Goal: Task Accomplishment & Management: Use online tool/utility

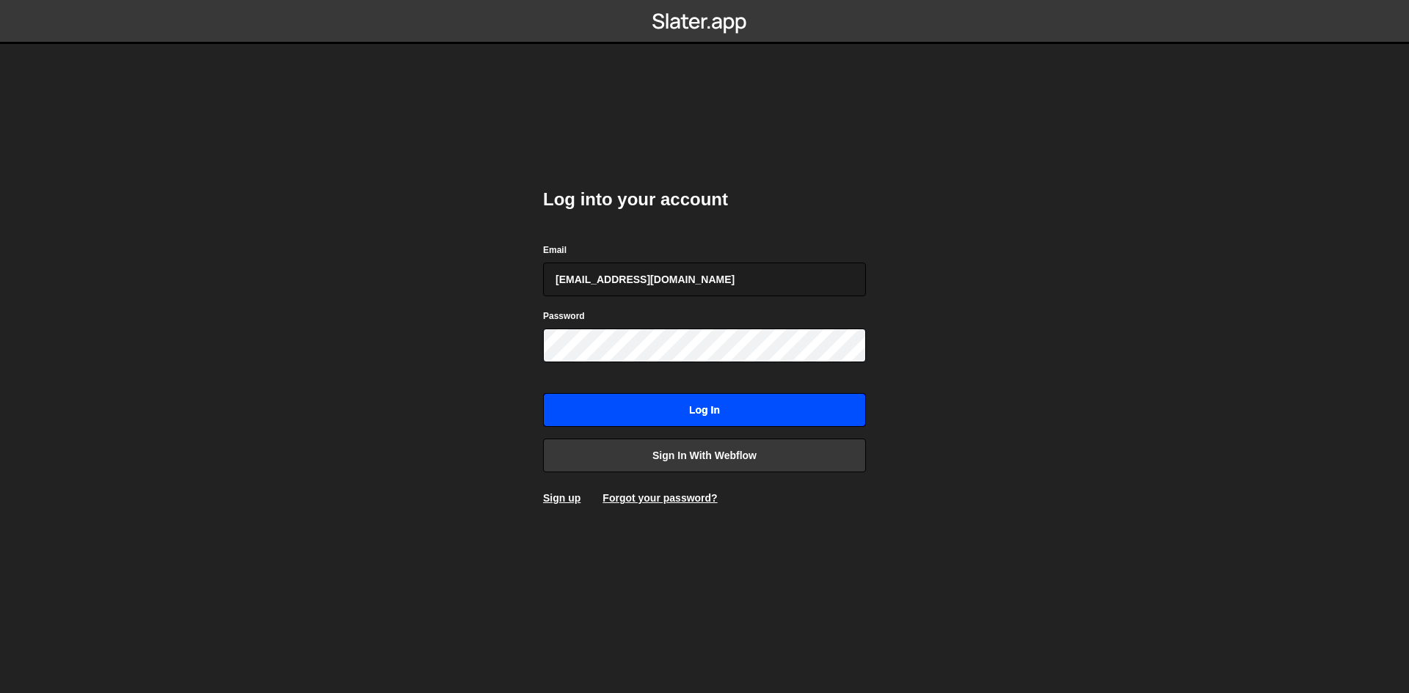
click at [688, 420] on input "Log in" at bounding box center [704, 410] width 323 height 34
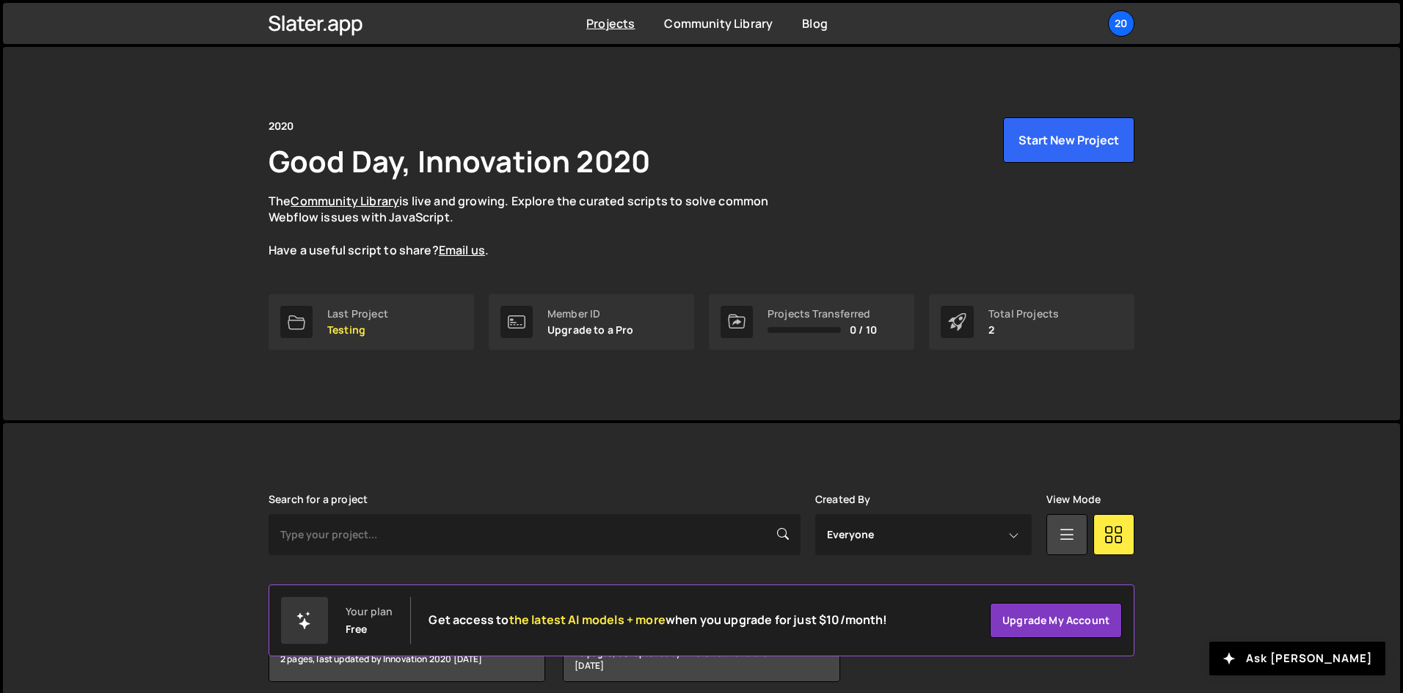
scroll to position [62, 0]
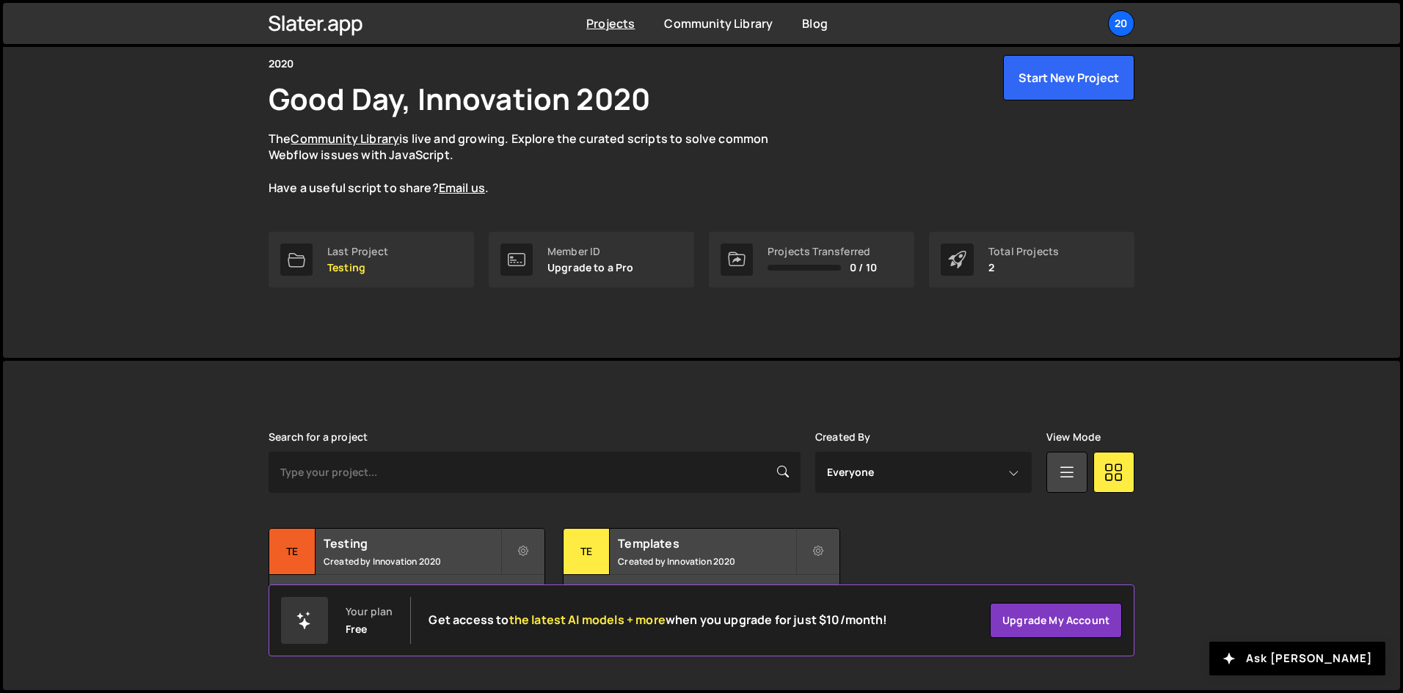
click at [950, 258] on icon at bounding box center [958, 260] width 18 height 18
click at [673, 553] on div "Templates Created by Innovation 2020" at bounding box center [700, 551] width 275 height 45
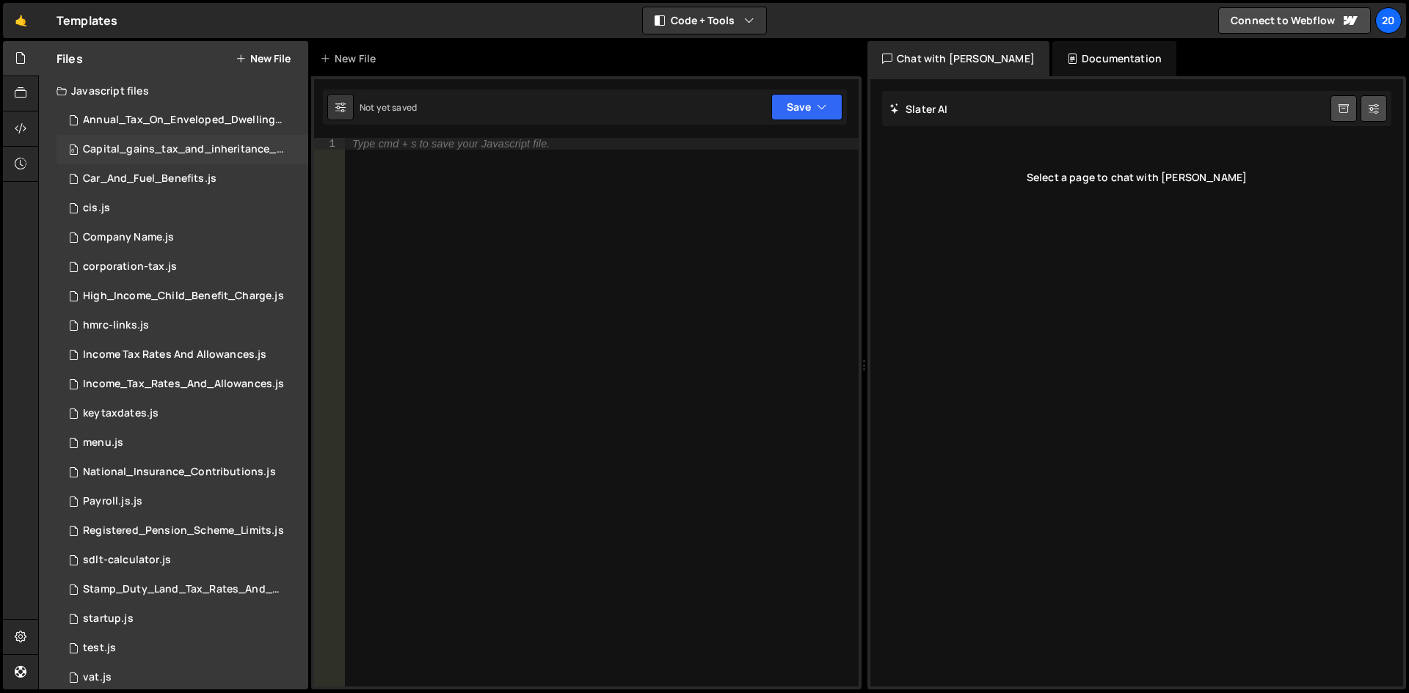
click at [139, 142] on div "0 Capital_gains_tax_and_inheritance_tax_rates.js 0" at bounding box center [184, 149] width 257 height 29
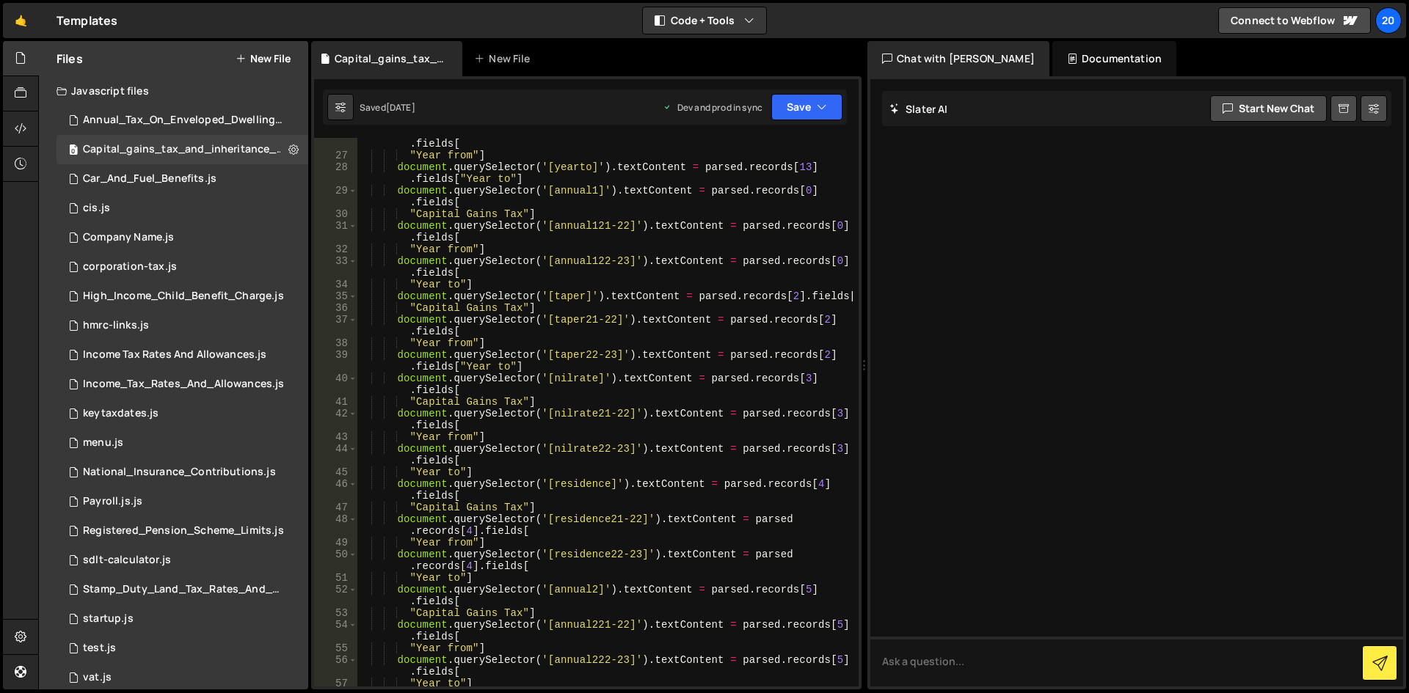
scroll to position [44, 0]
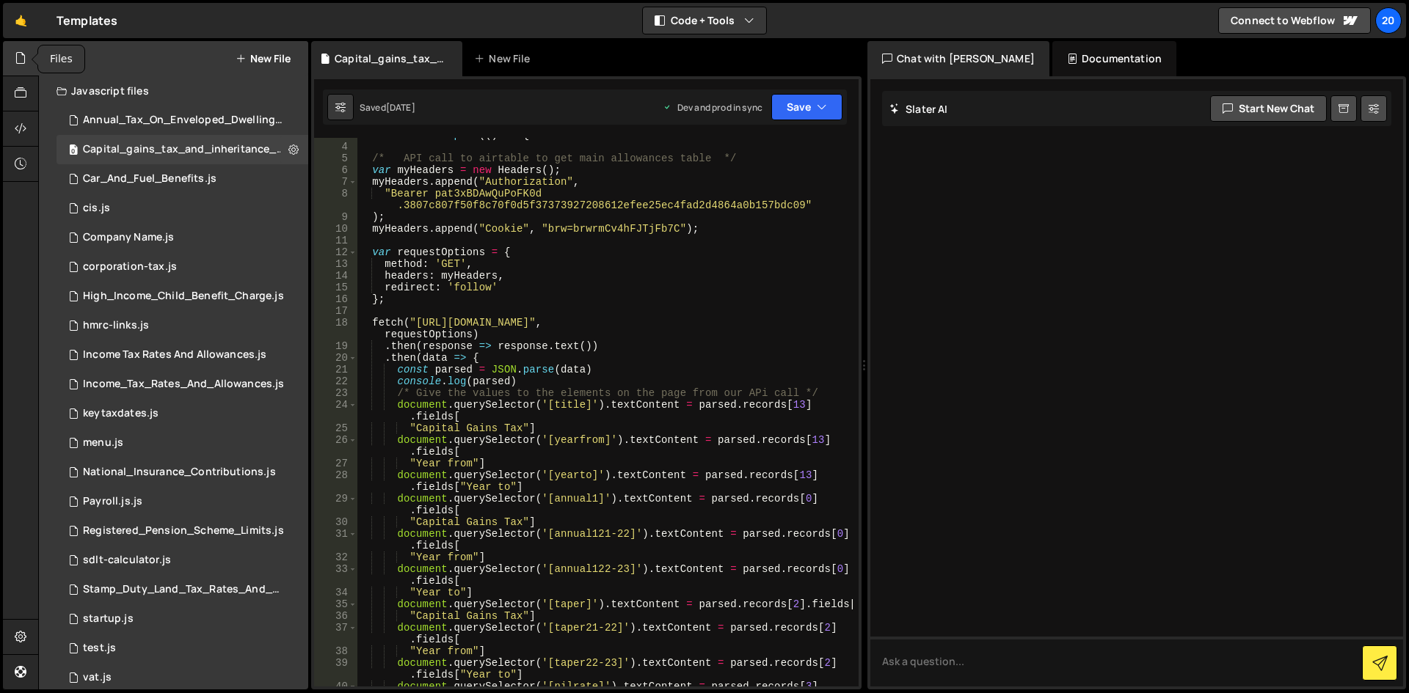
click at [16, 56] on icon at bounding box center [21, 58] width 12 height 16
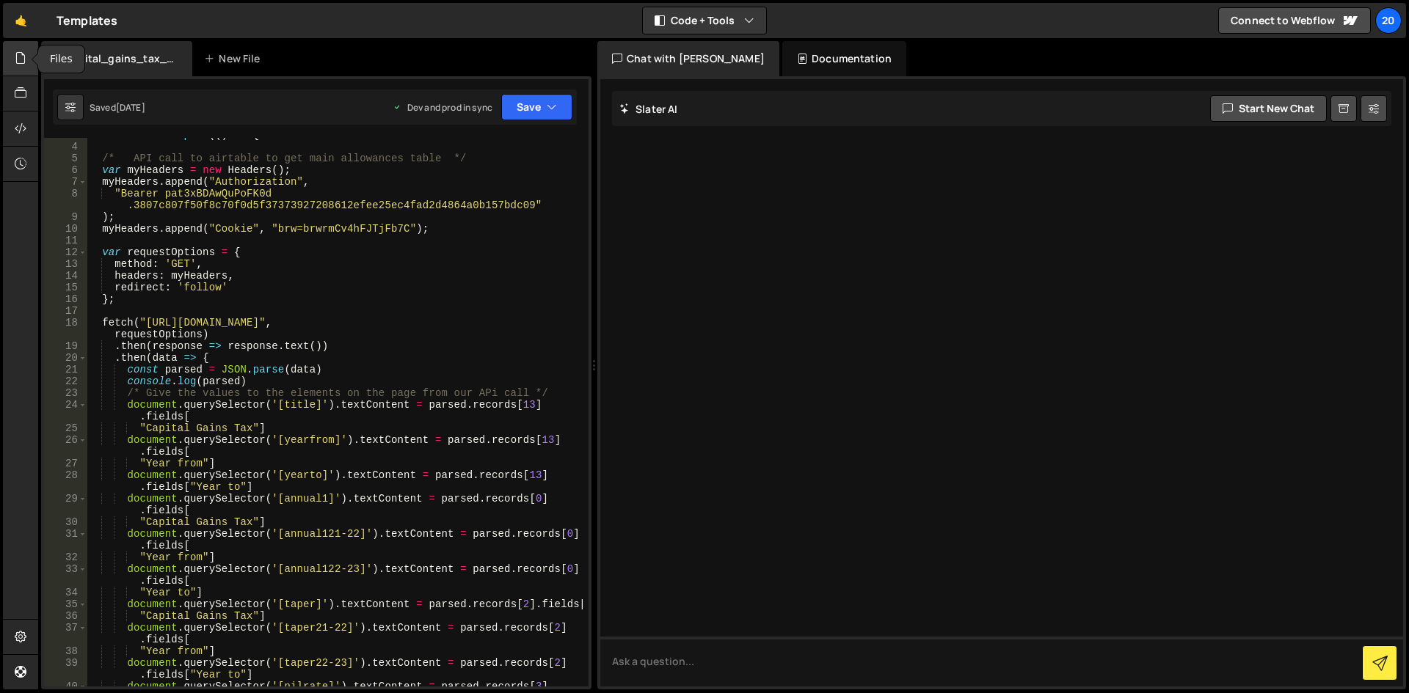
click at [18, 57] on icon at bounding box center [21, 58] width 12 height 16
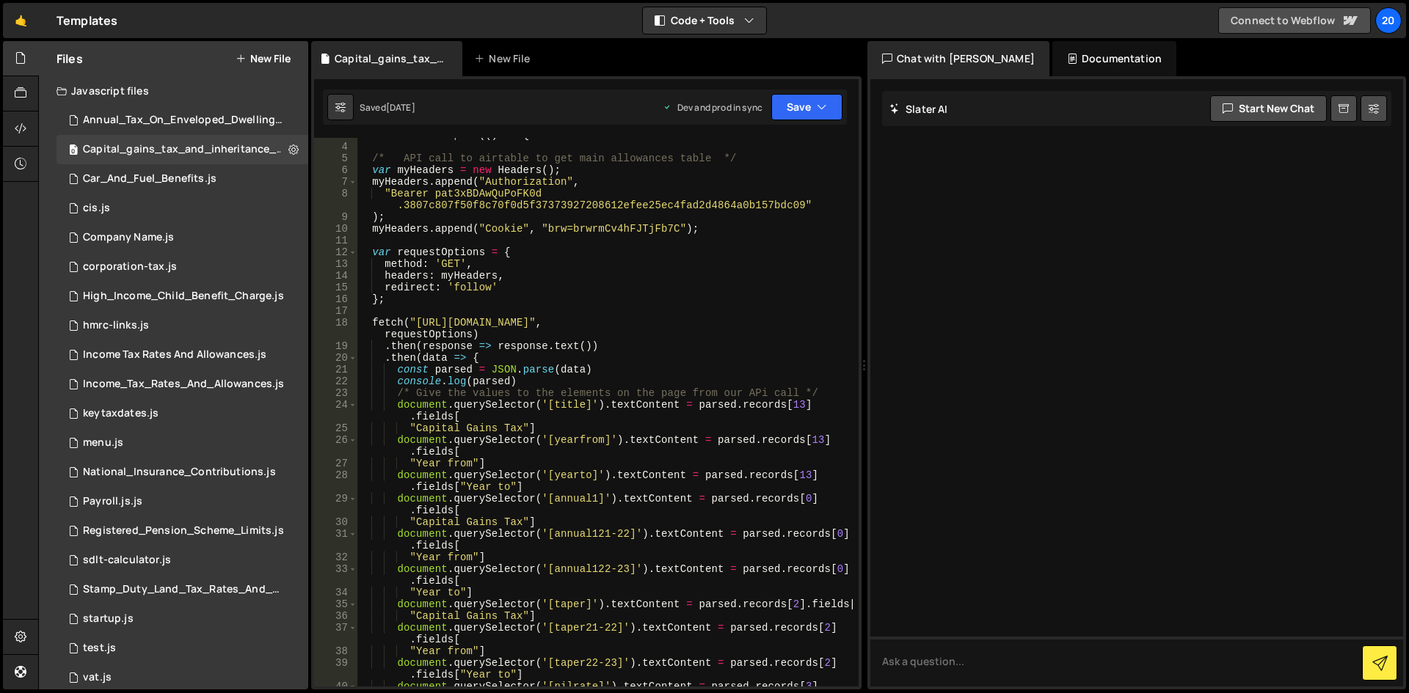
click at [1285, 21] on link "Connect to Webflow" at bounding box center [1294, 20] width 153 height 26
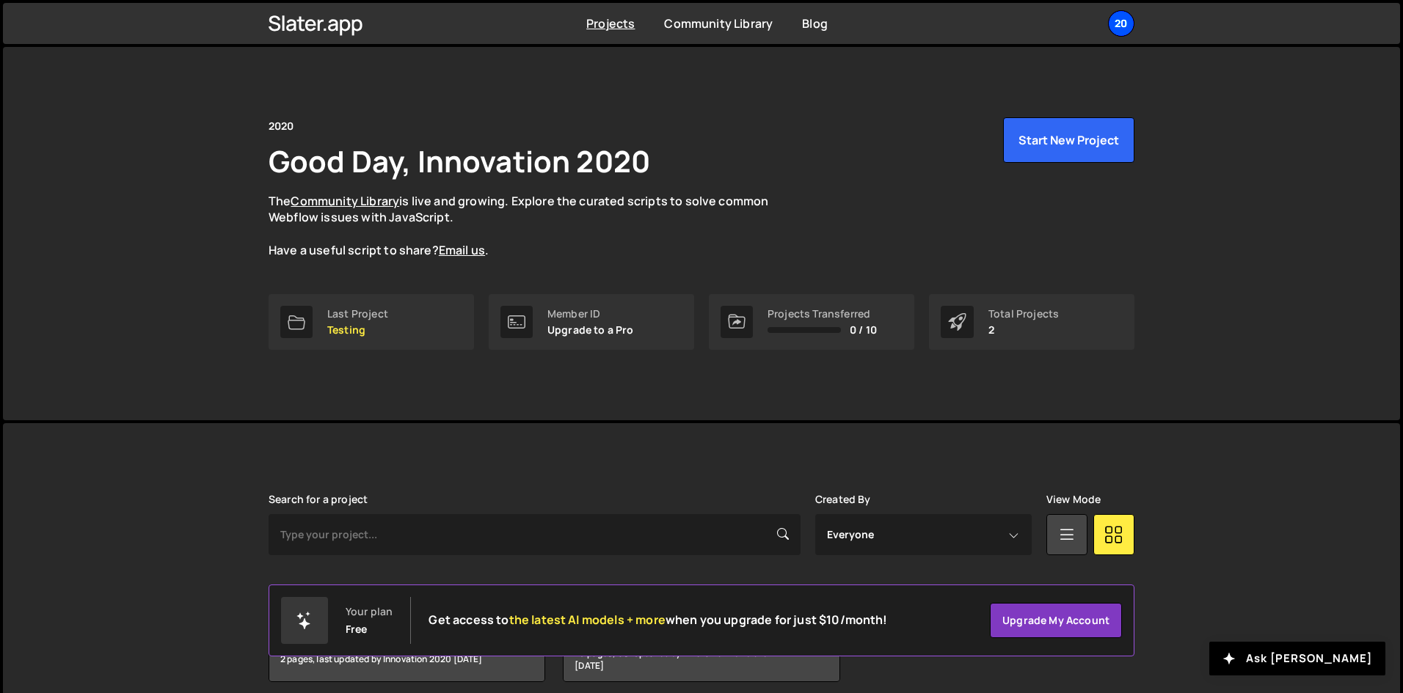
click at [1114, 27] on div "20" at bounding box center [1121, 23] width 26 height 26
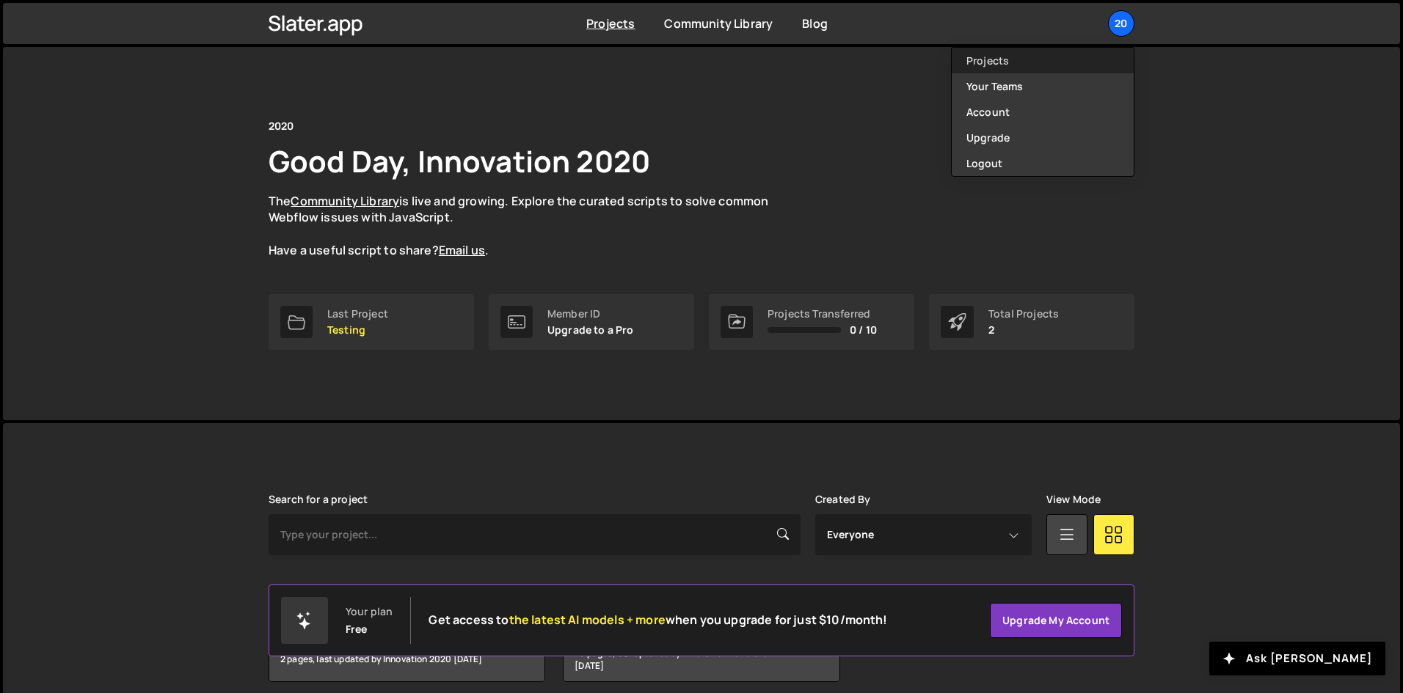
click at [993, 66] on link "Projects" at bounding box center [1043, 61] width 182 height 26
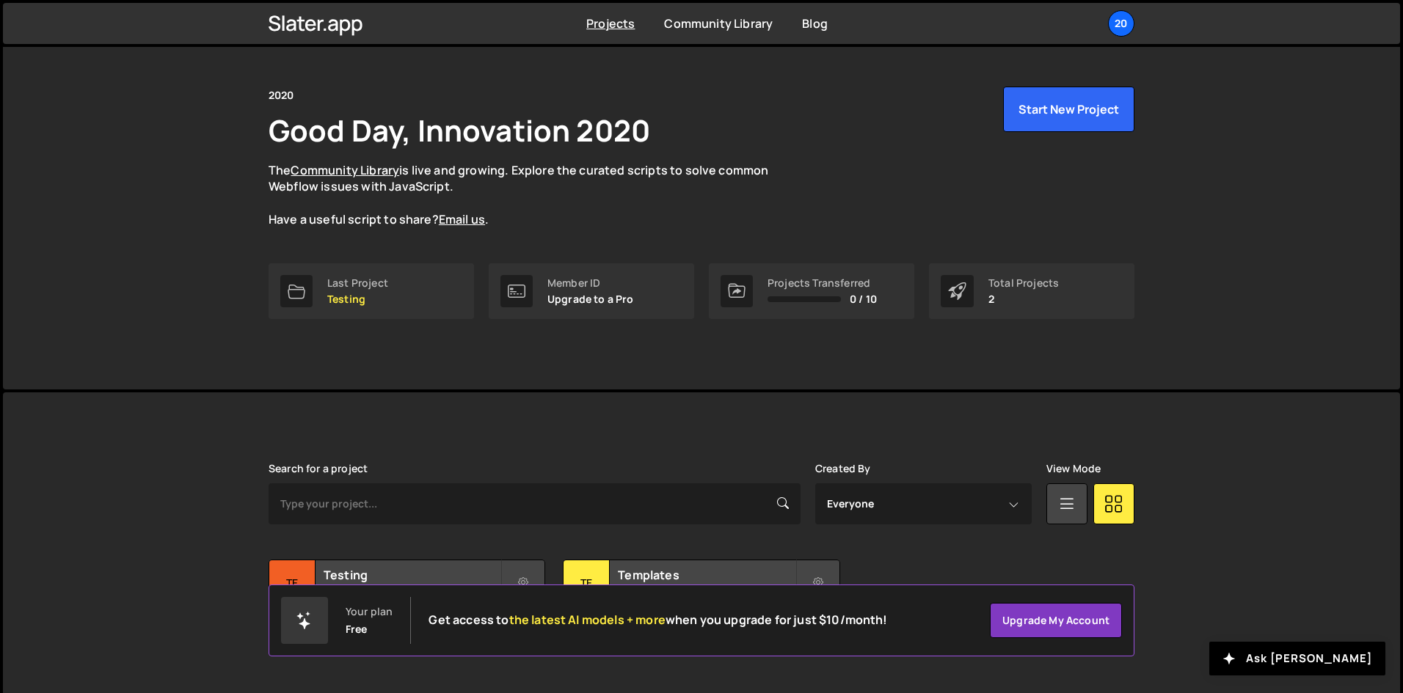
scroll to position [62, 0]
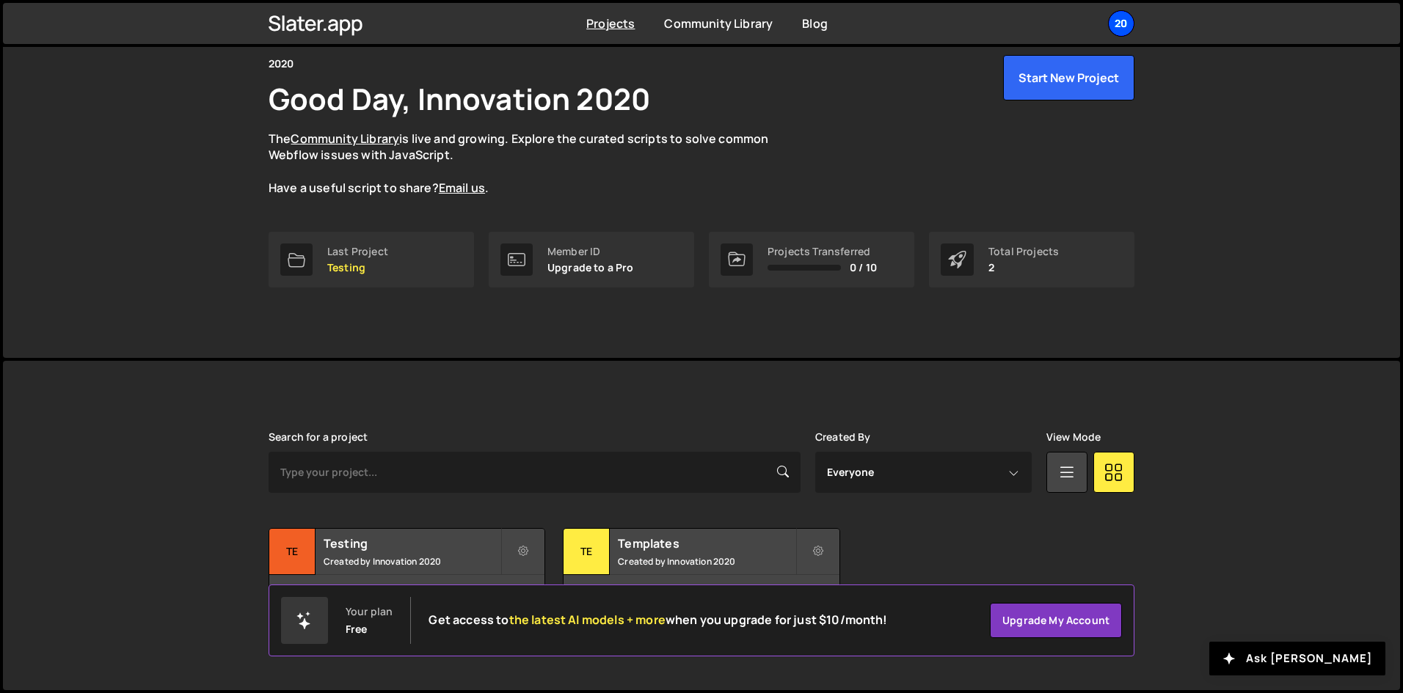
click at [1118, 27] on div "20" at bounding box center [1121, 23] width 26 height 26
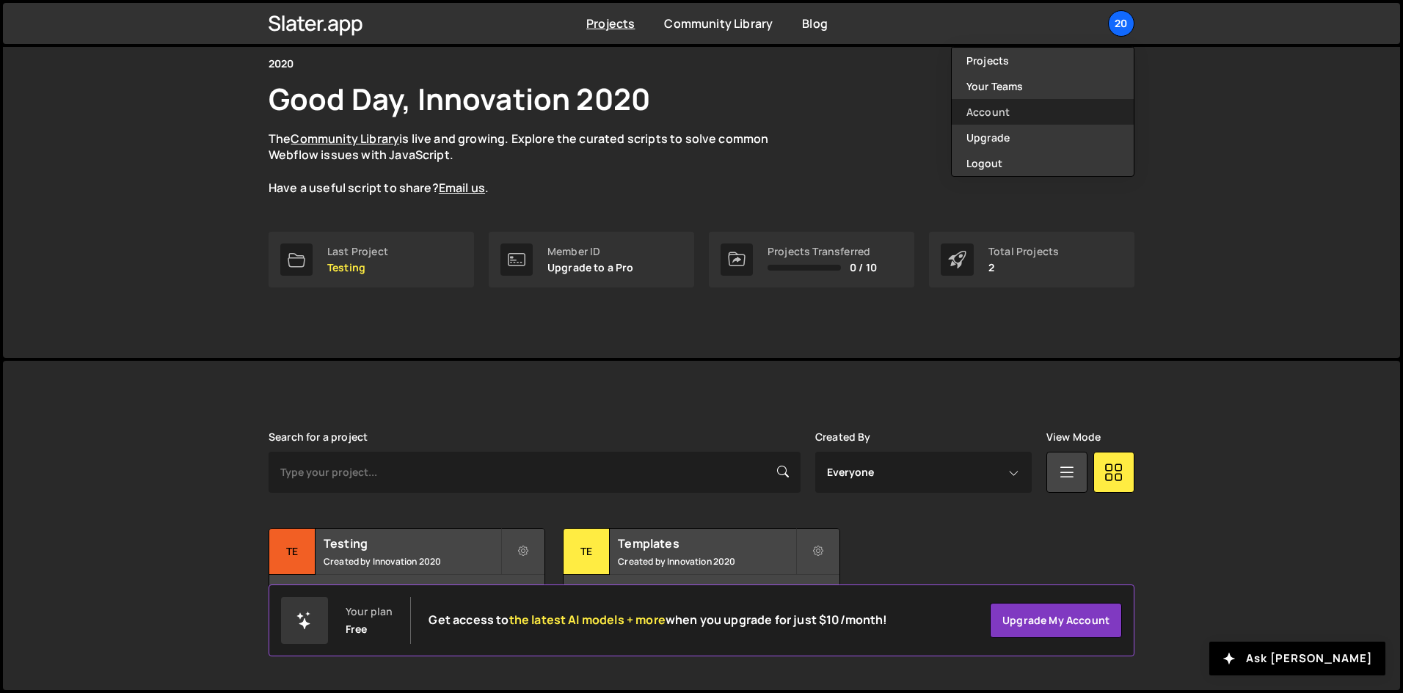
click at [1004, 108] on link "Account" at bounding box center [1043, 112] width 182 height 26
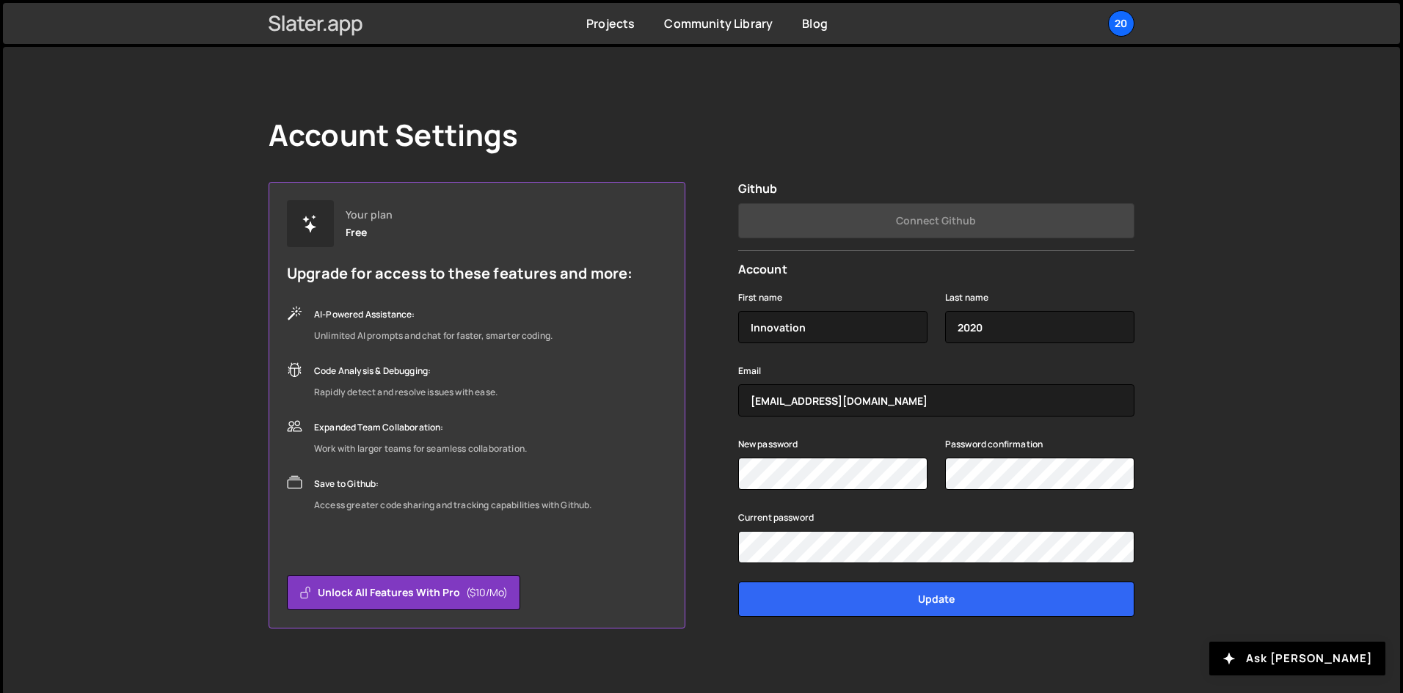
click at [333, 29] on icon at bounding box center [333, 25] width 10 height 12
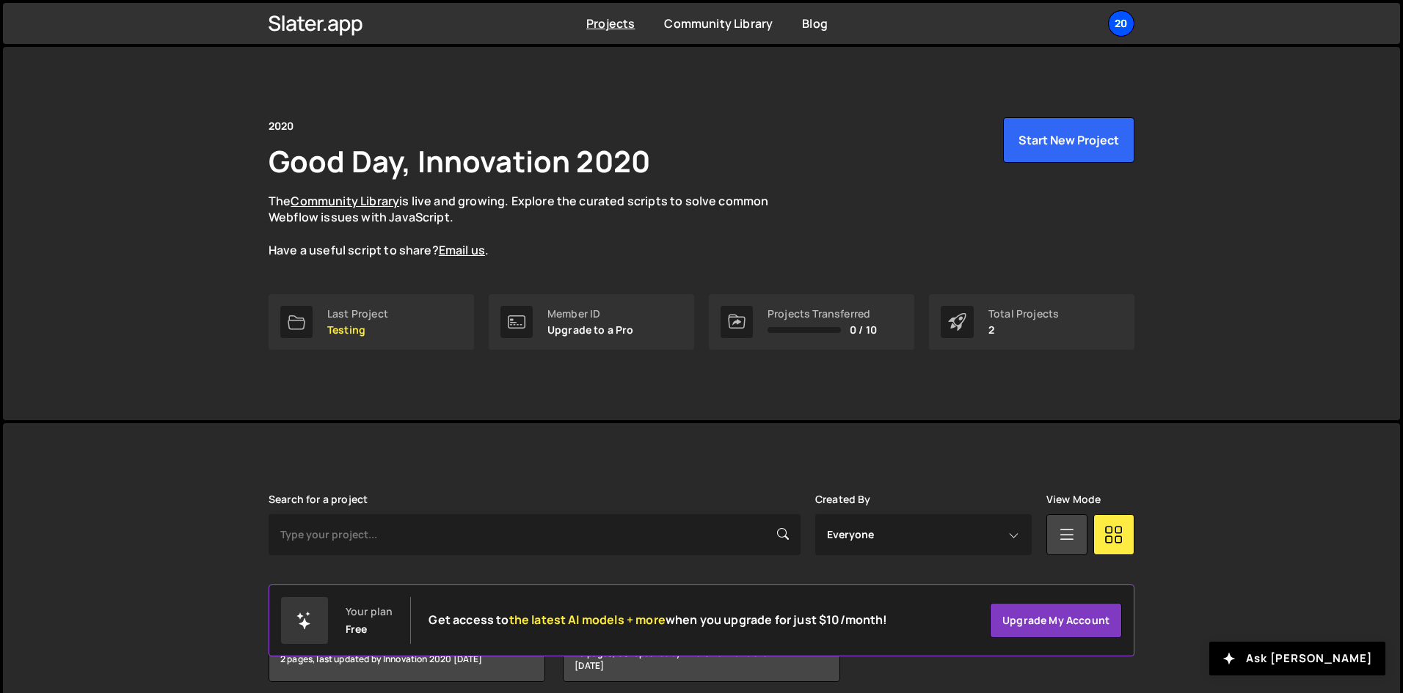
click at [1127, 17] on div "20" at bounding box center [1121, 23] width 26 height 26
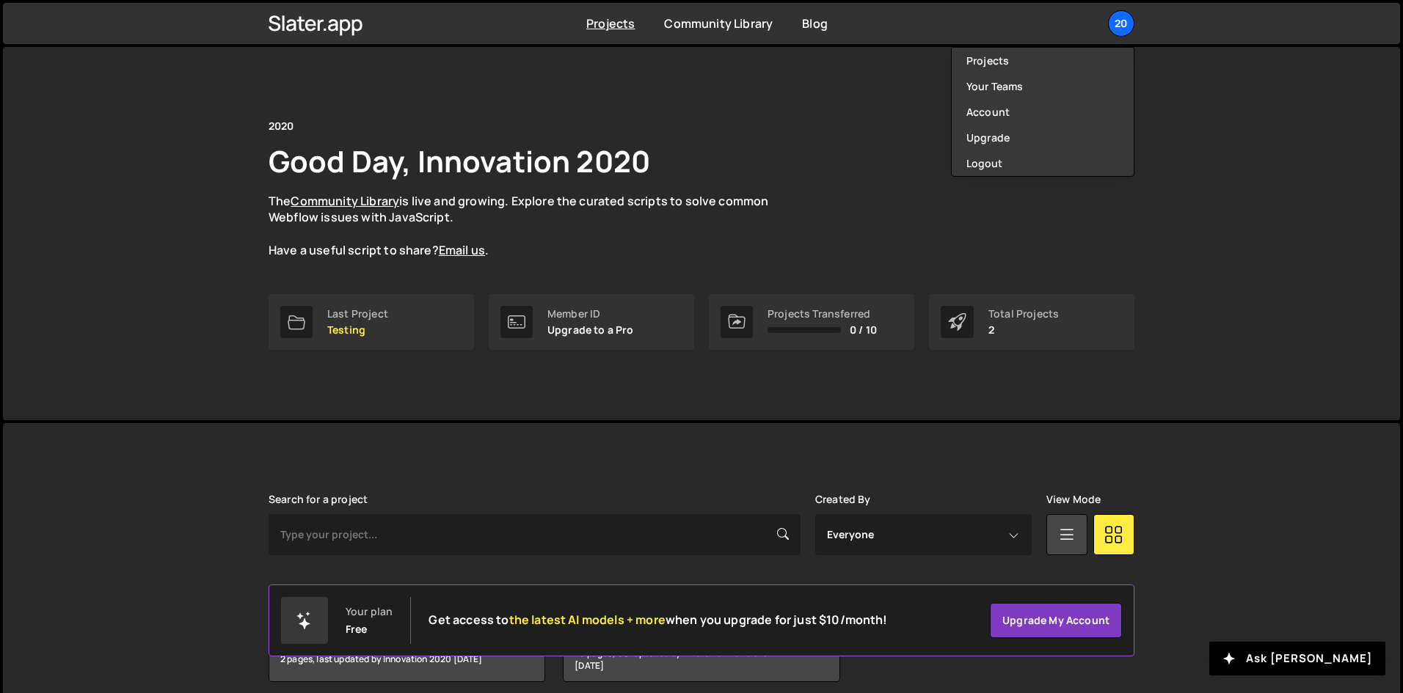
click at [1274, 373] on div "2020 Good Day, Innovation 2020 The Community Library is live and growing. Explo…" at bounding box center [701, 233] width 1397 height 373
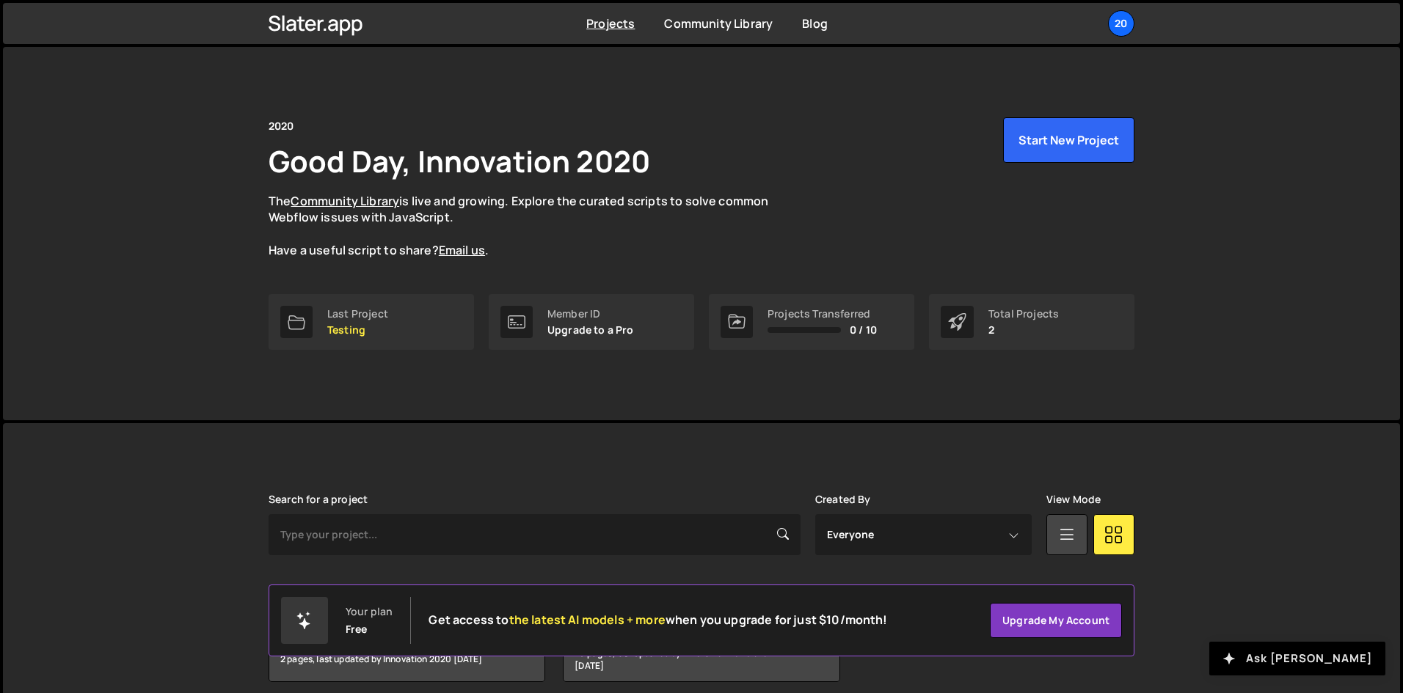
click at [1322, 657] on button "Ask Slater AI" at bounding box center [1297, 659] width 176 height 34
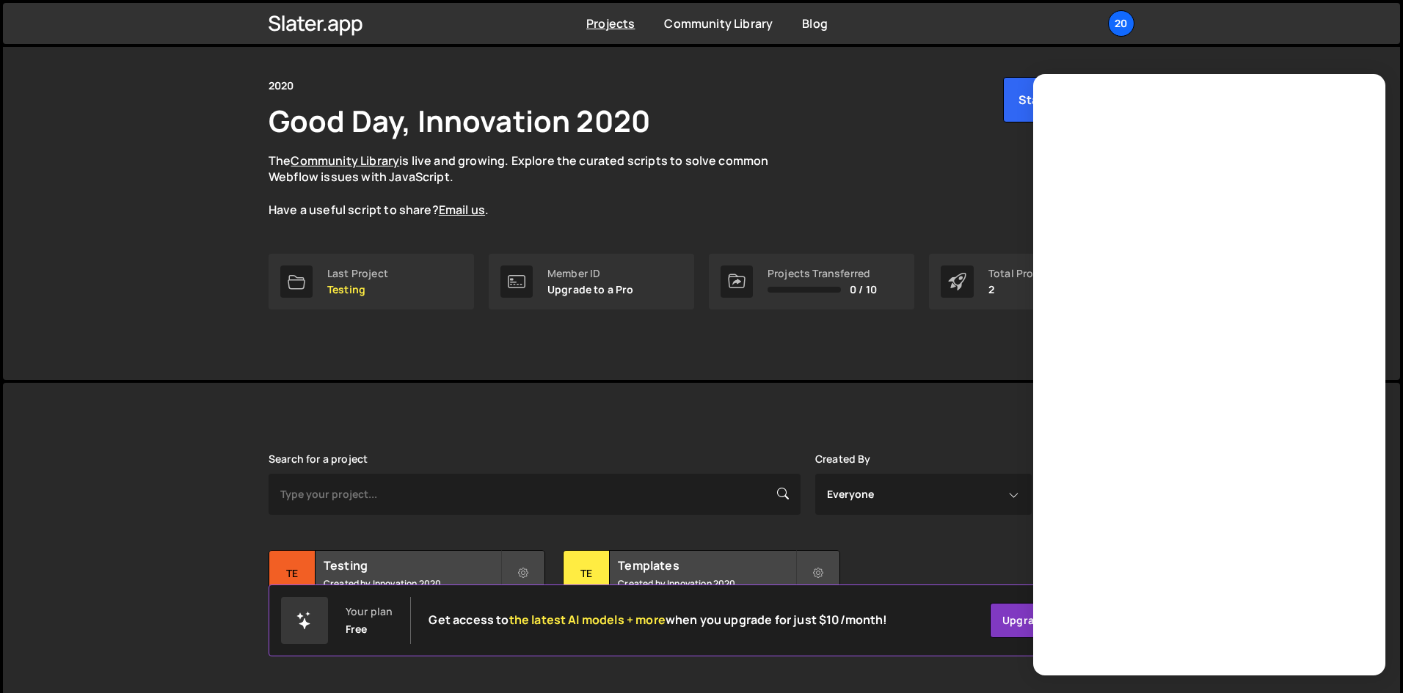
scroll to position [62, 0]
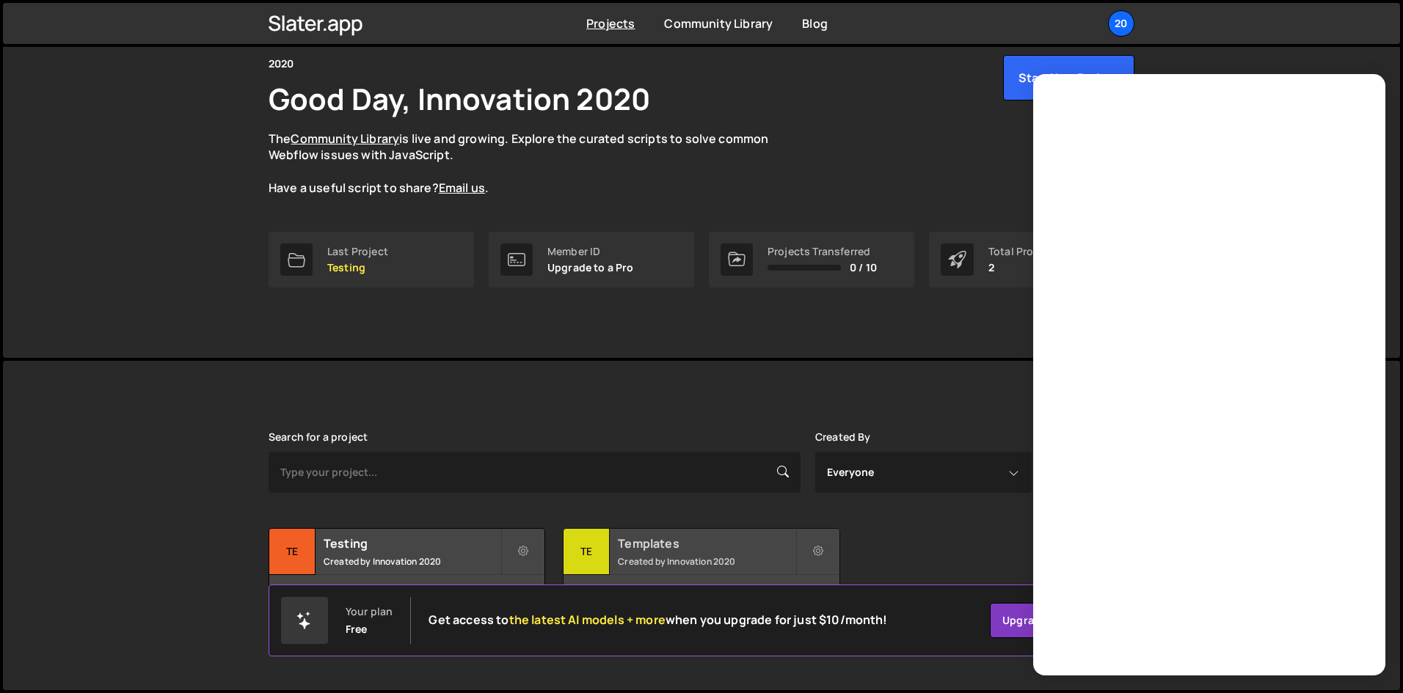
click at [701, 547] on h2 "Templates" at bounding box center [706, 544] width 177 height 16
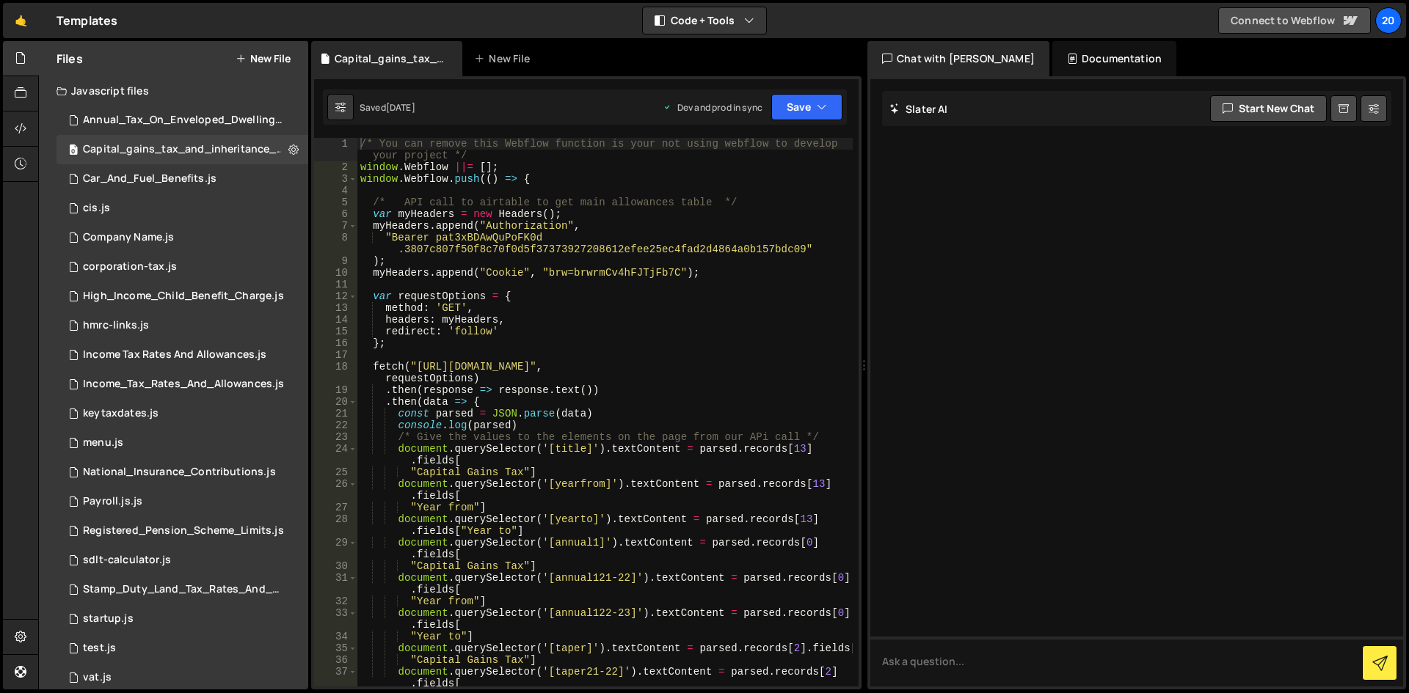
click at [1271, 15] on link "Connect to Webflow" at bounding box center [1294, 20] width 153 height 26
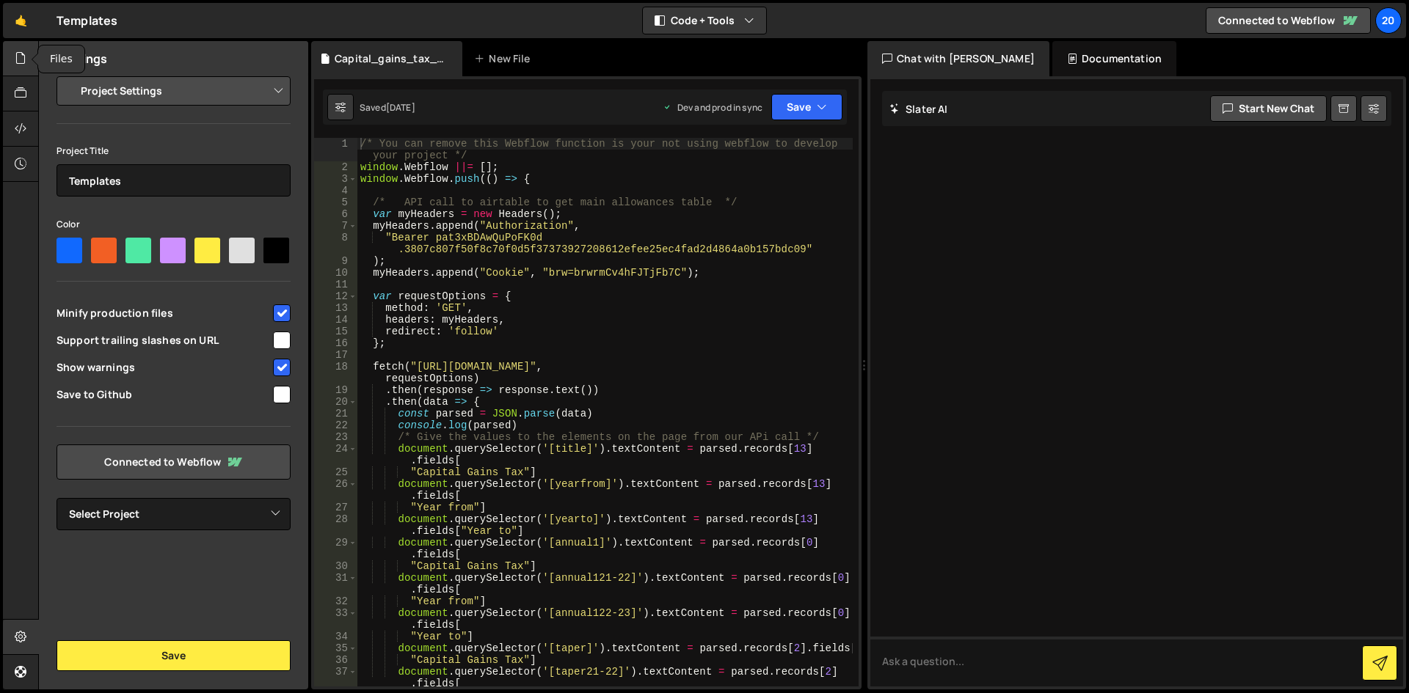
click at [12, 61] on div at bounding box center [21, 58] width 36 height 35
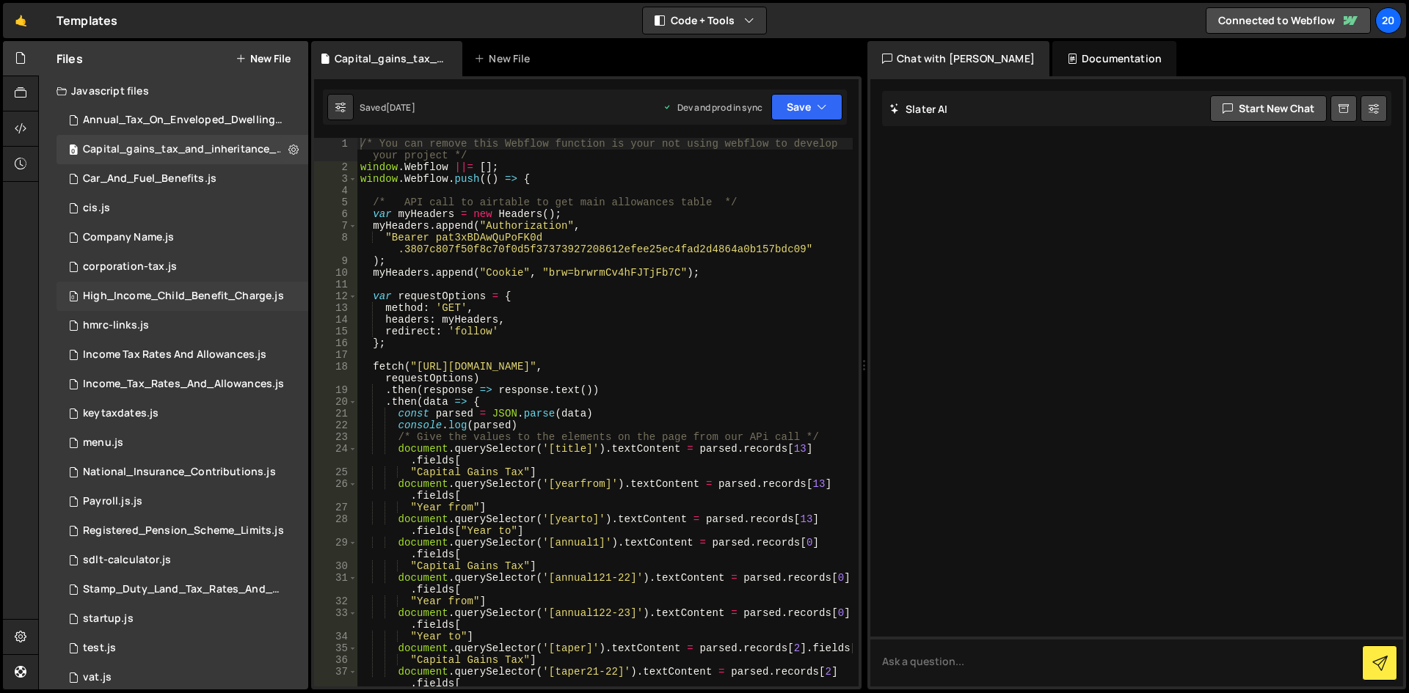
click at [109, 302] on div "High_Income_Child_Benefit_Charge.js" at bounding box center [183, 296] width 201 height 13
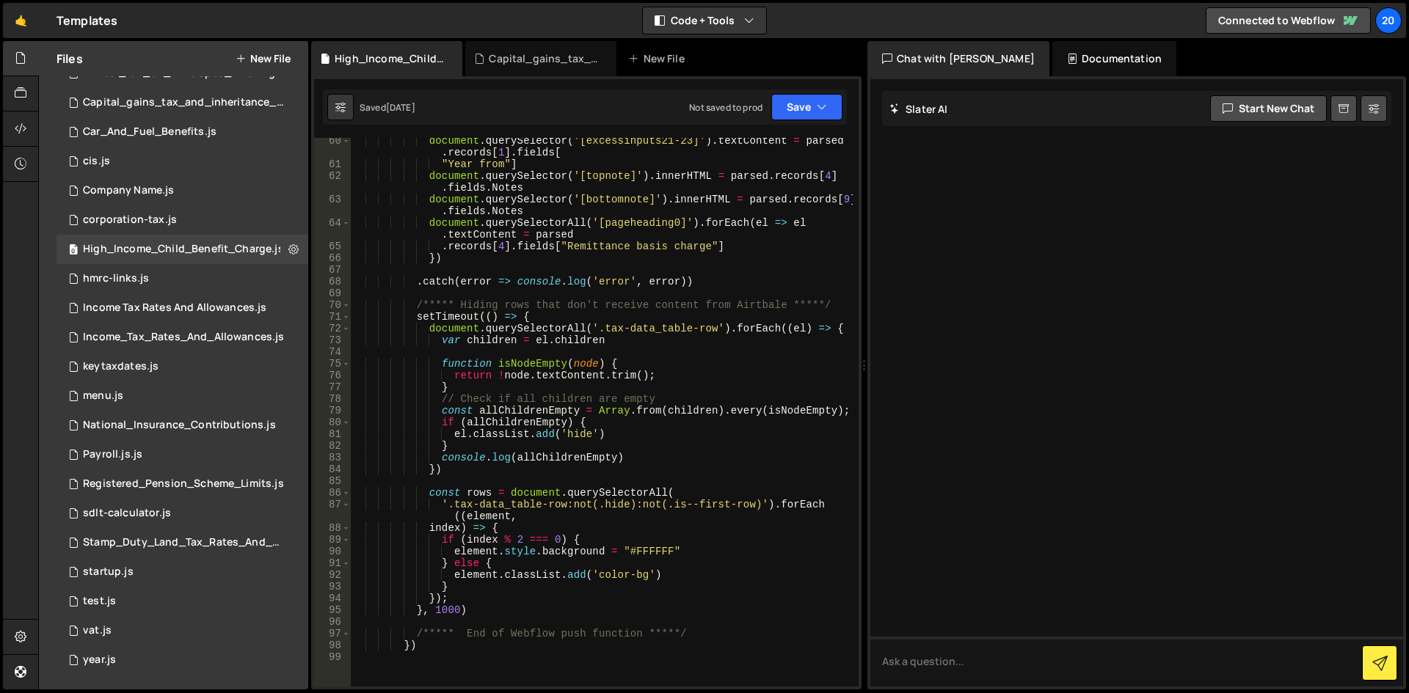
scroll to position [1100, 0]
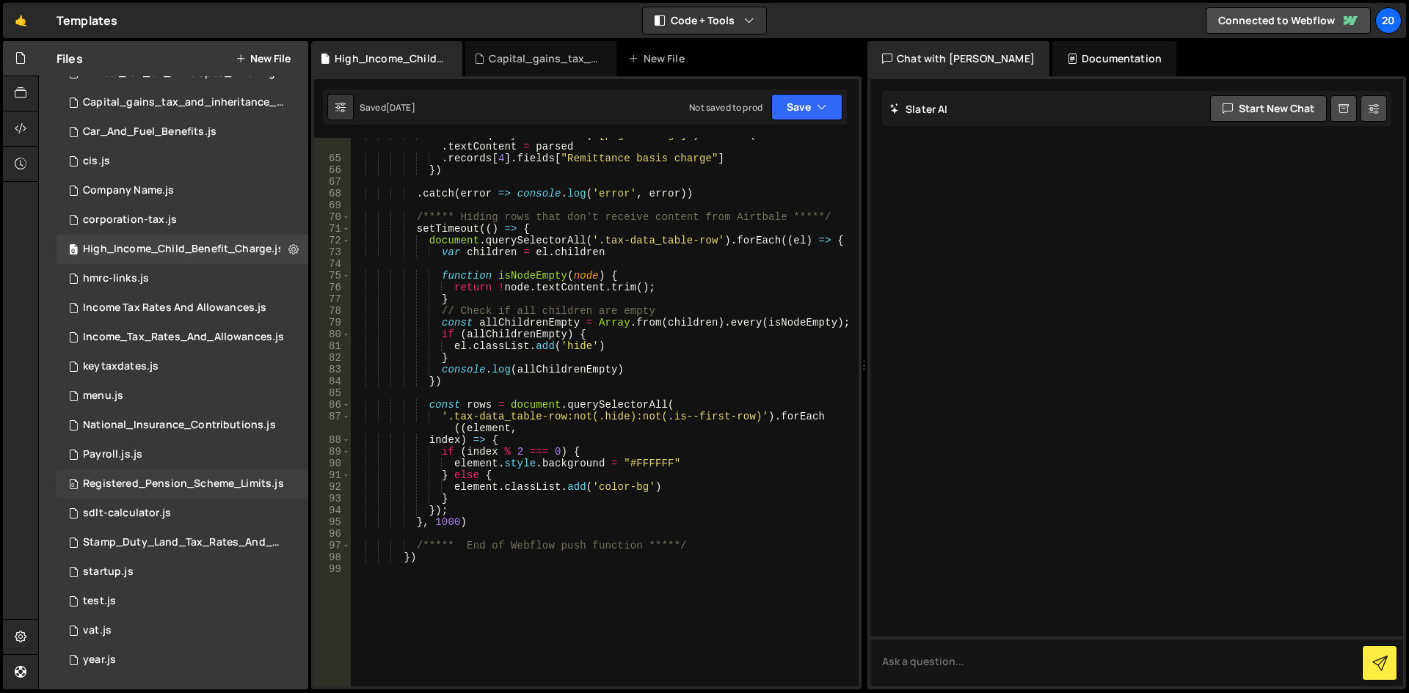
click at [144, 480] on div "Registered_Pension_Scheme_Limits.js" at bounding box center [183, 484] width 201 height 13
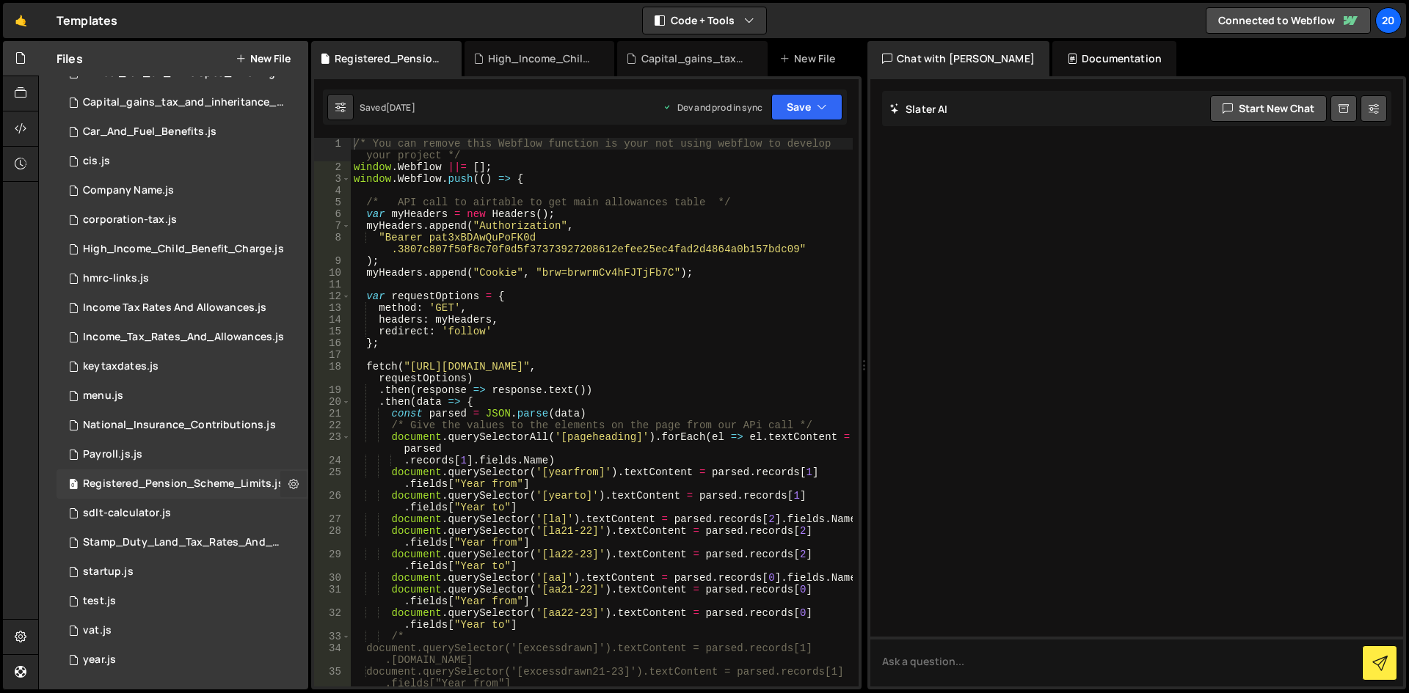
click at [292, 486] on icon at bounding box center [293, 484] width 10 height 14
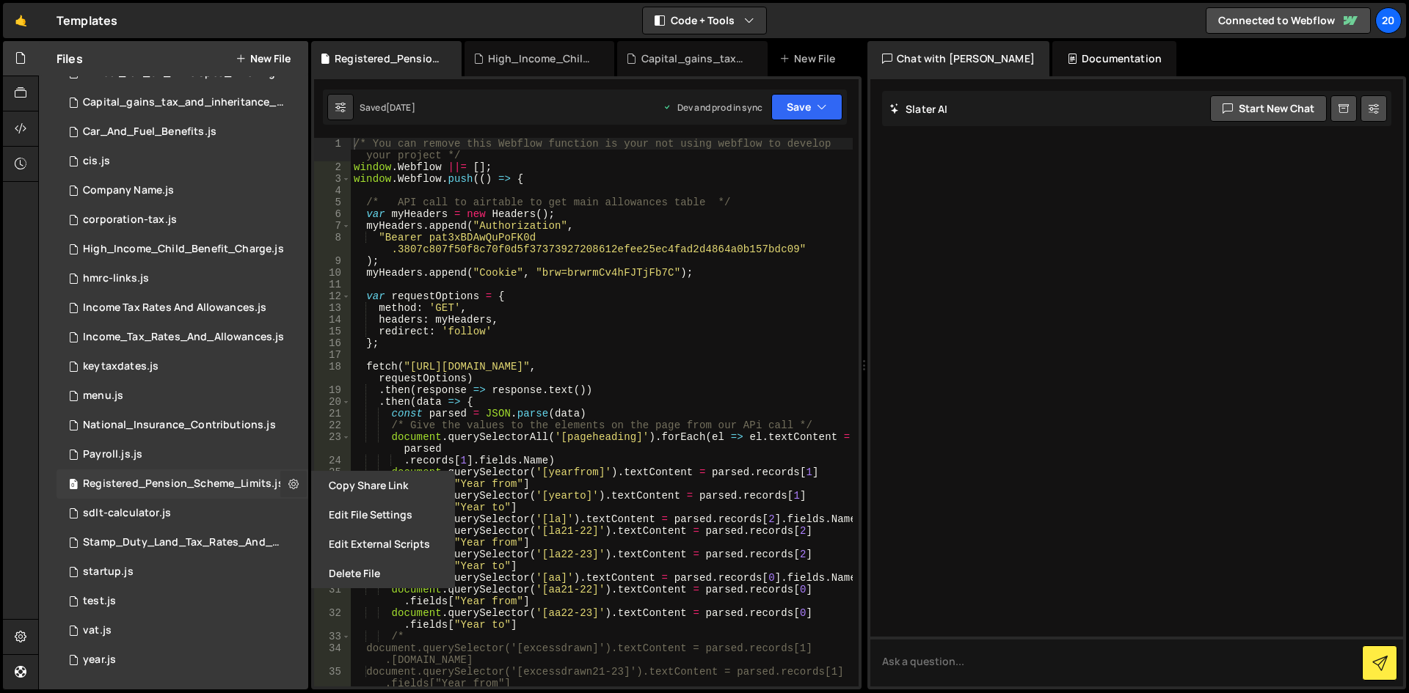
click at [292, 486] on icon at bounding box center [293, 484] width 10 height 14
click at [12, 53] on div at bounding box center [21, 58] width 36 height 35
